Goal: Go to known website: Go to known website

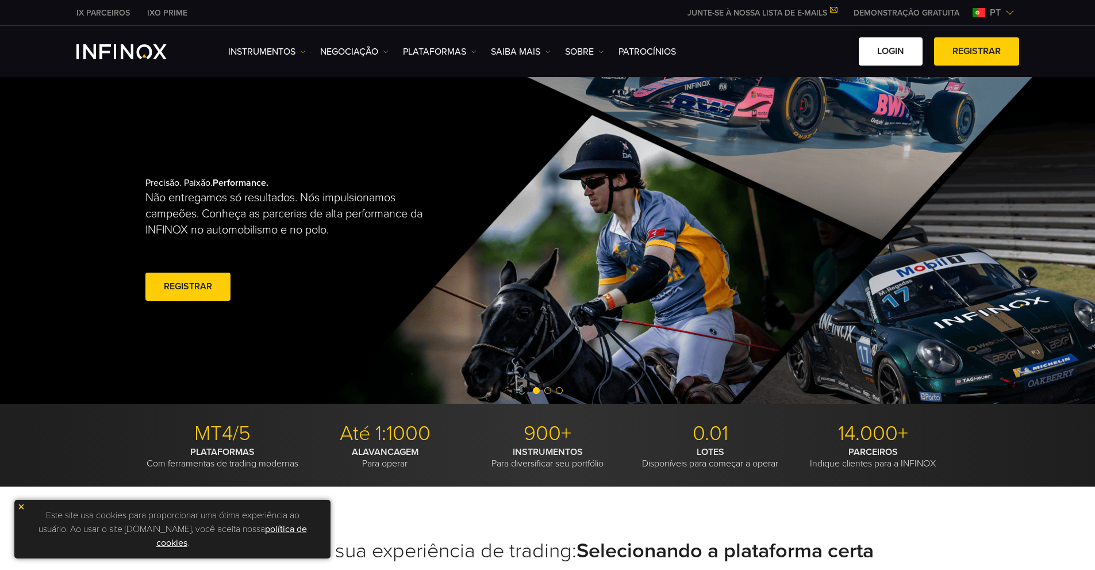
click at [876, 61] on link "Login" at bounding box center [891, 51] width 64 height 28
